Goal: Book appointment/travel/reservation

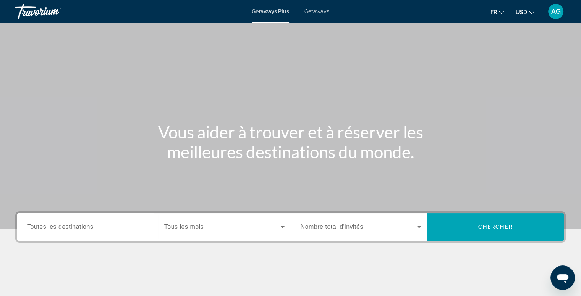
click at [521, 11] on span "USD" at bounding box center [521, 12] width 11 height 6
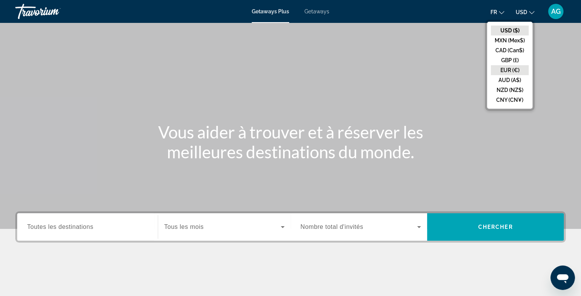
click at [500, 67] on button "EUR (€)" at bounding box center [510, 70] width 38 height 10
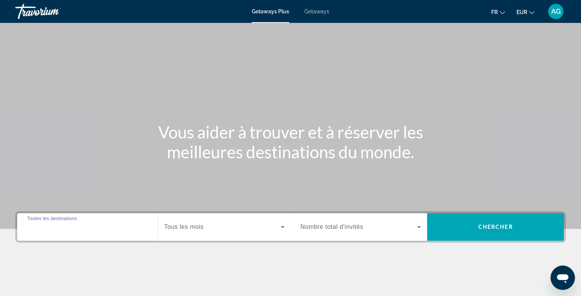
click at [110, 225] on input "Destination Toutes les destinations" at bounding box center [87, 227] width 121 height 9
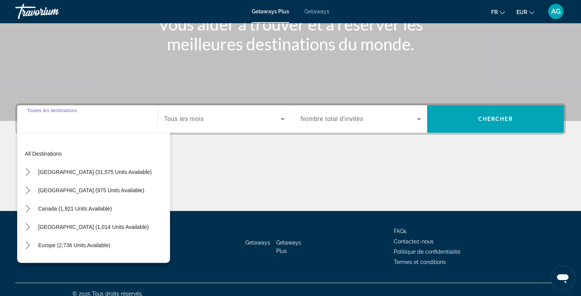
scroll to position [116, 0]
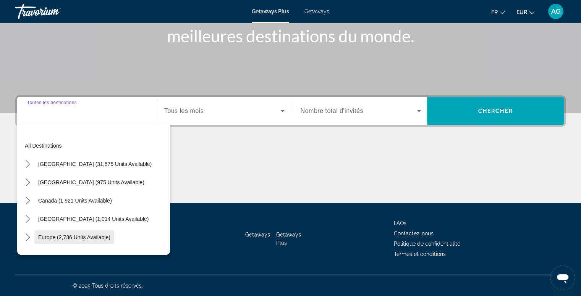
click at [109, 232] on span "Select destination: Europe (2,736 units available)" at bounding box center [74, 237] width 80 height 18
type input "**********"
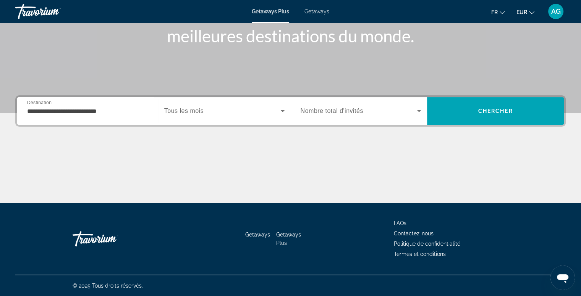
click at [323, 114] on span "Nombre total d'invités" at bounding box center [332, 111] width 63 height 6
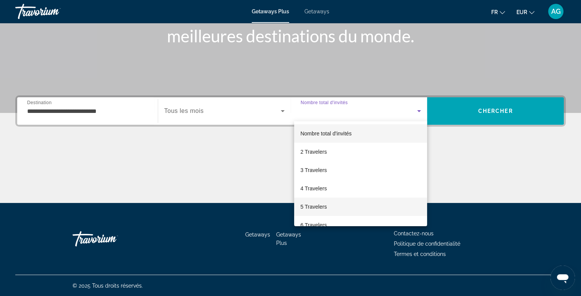
click at [311, 214] on mat-option "5 Travelers" at bounding box center [360, 207] width 133 height 18
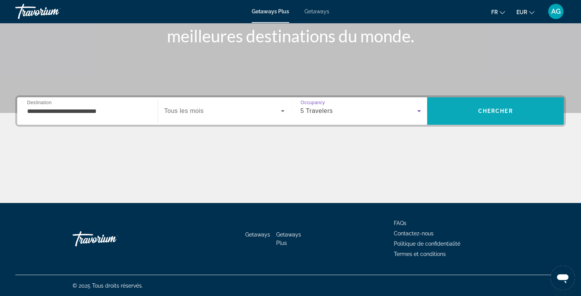
click at [510, 116] on span "Search" at bounding box center [495, 111] width 137 height 18
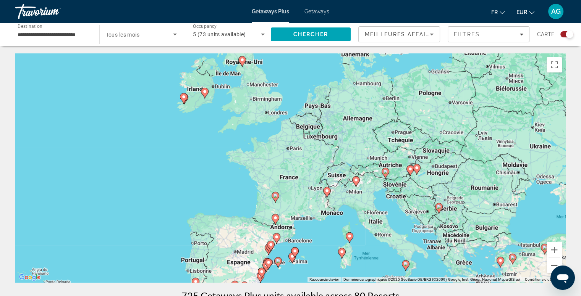
click at [416, 129] on div "Pour activer le glissement avec le clavier, appuyez sur Alt+Entrée. Une fois ce…" at bounding box center [290, 167] width 550 height 229
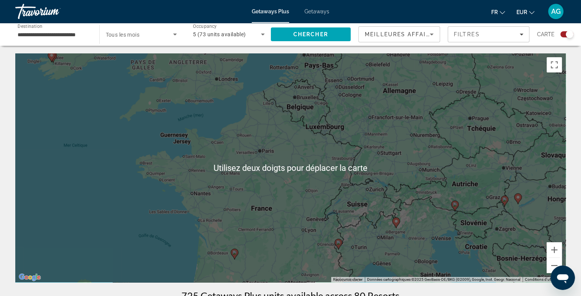
click at [455, 205] on image "Main content" at bounding box center [455, 204] width 5 height 5
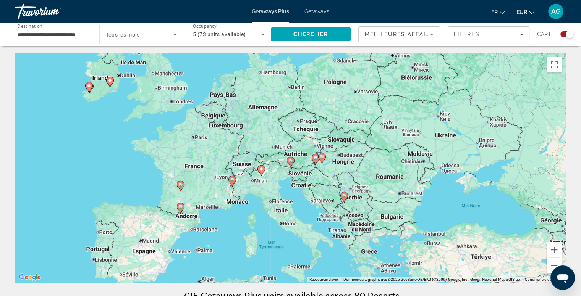
click at [290, 160] on image "Main content" at bounding box center [290, 161] width 5 height 5
type input "**********"
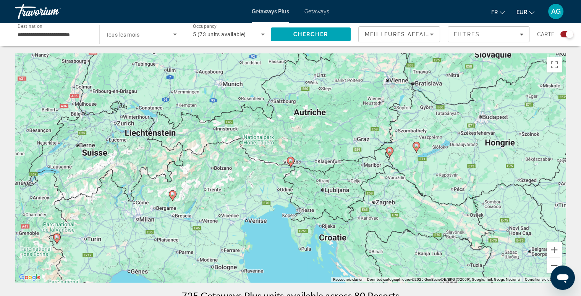
click at [293, 159] on image "Main content" at bounding box center [290, 161] width 5 height 5
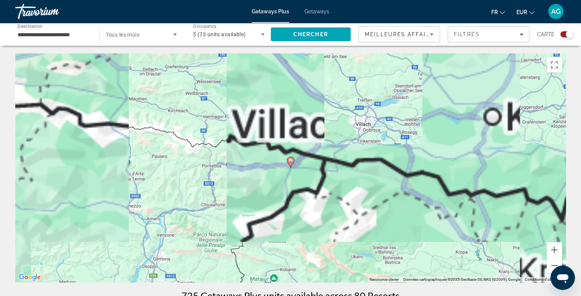
click at [293, 159] on image "Main content" at bounding box center [290, 161] width 5 height 5
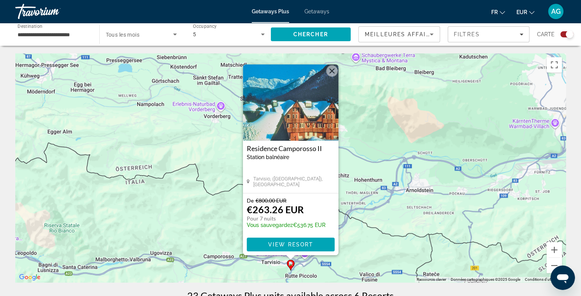
click at [334, 74] on button "Fermer" at bounding box center [331, 70] width 11 height 11
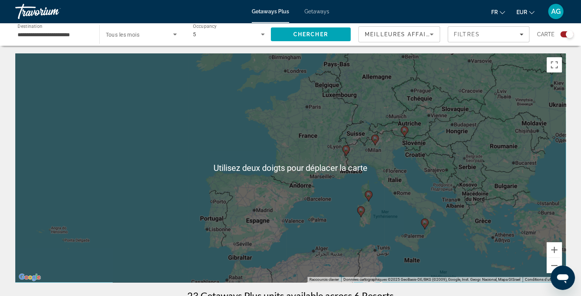
click at [459, 144] on div "Pour activer le glissement avec le clavier, appuyez sur Alt+Entrée. Une fois ce…" at bounding box center [290, 167] width 550 height 229
click at [468, 121] on div "Pour activer le glissement avec le clavier, appuyez sur Alt+Entrée. Une fois ce…" at bounding box center [290, 167] width 550 height 229
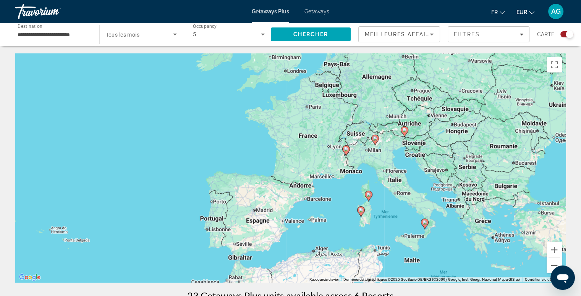
click at [484, 108] on div "Pour activer le glissement avec le clavier, appuyez sur Alt+Entrée. Une fois ce…" at bounding box center [290, 167] width 550 height 229
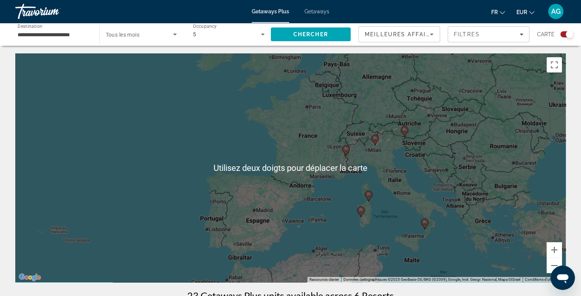
click at [470, 114] on div "Pour activer le glissement avec le clavier, appuyez sur Alt+Entrée. Une fois ce…" at bounding box center [290, 167] width 550 height 229
